Goal: Complete application form

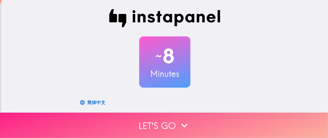
click at [183, 123] on icon "button" at bounding box center [184, 125] width 6 height 4
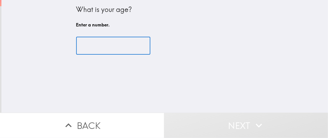
click at [99, 45] on input "number" at bounding box center [113, 46] width 74 height 18
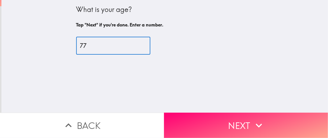
type input "77"
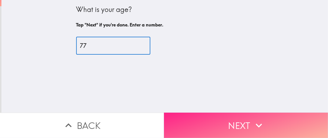
click at [227, 125] on button "Next" at bounding box center [246, 124] width 164 height 25
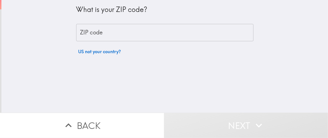
click at [151, 30] on input "ZIP code" at bounding box center [164, 33] width 177 height 18
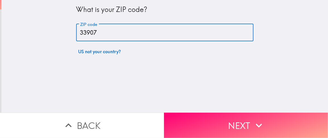
type input "33907"
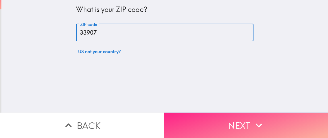
click at [193, 116] on button "Next" at bounding box center [246, 124] width 164 height 25
